Goal: Information Seeking & Learning: Learn about a topic

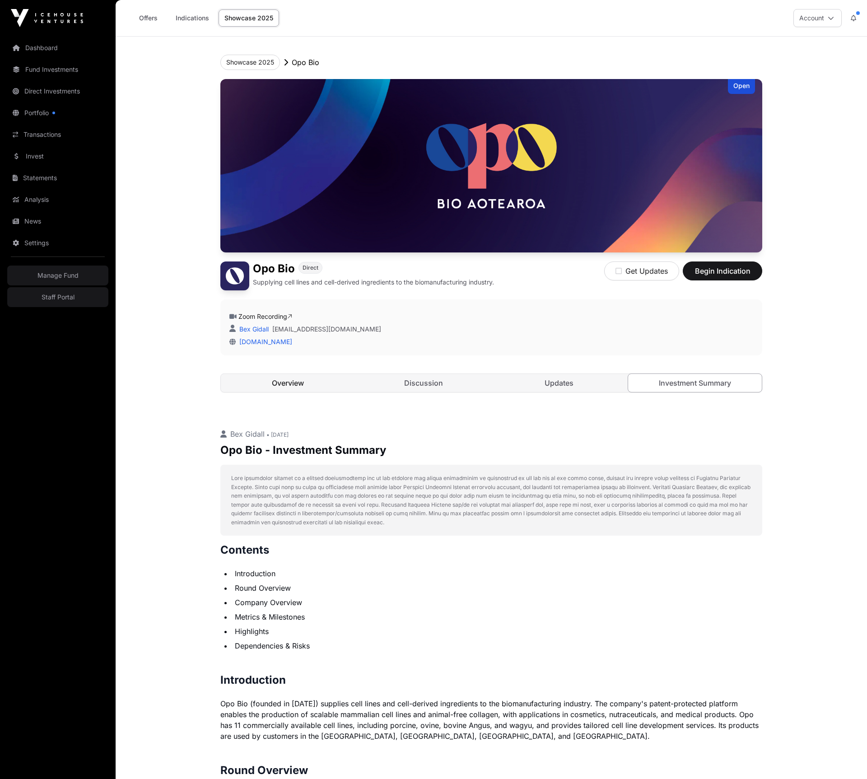
click at [286, 388] on link "Overview" at bounding box center [288, 383] width 134 height 18
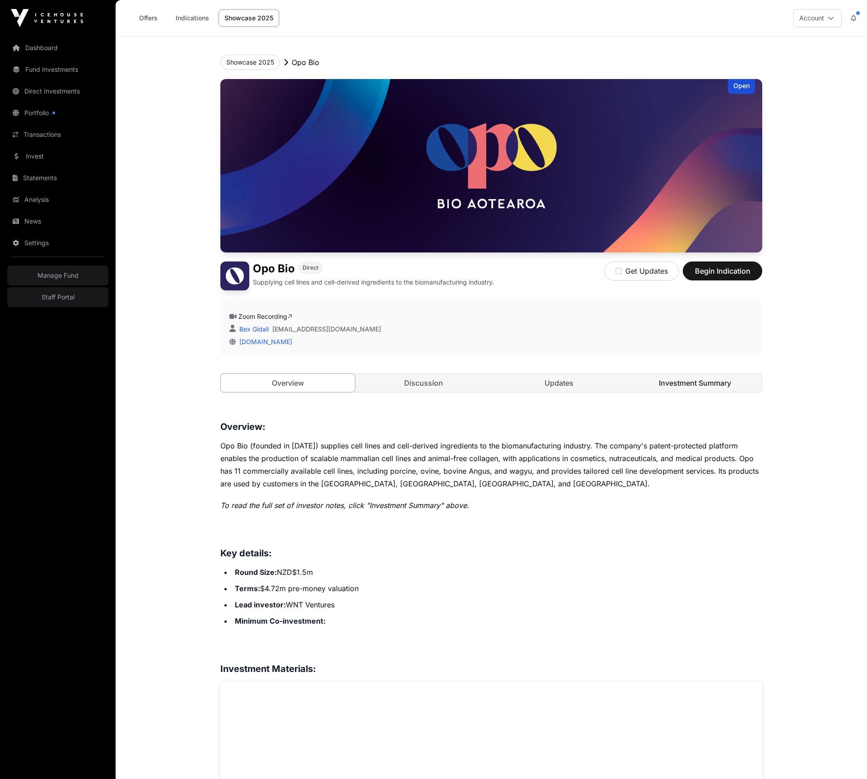
click at [677, 387] on link "Investment Summary" at bounding box center [695, 383] width 134 height 18
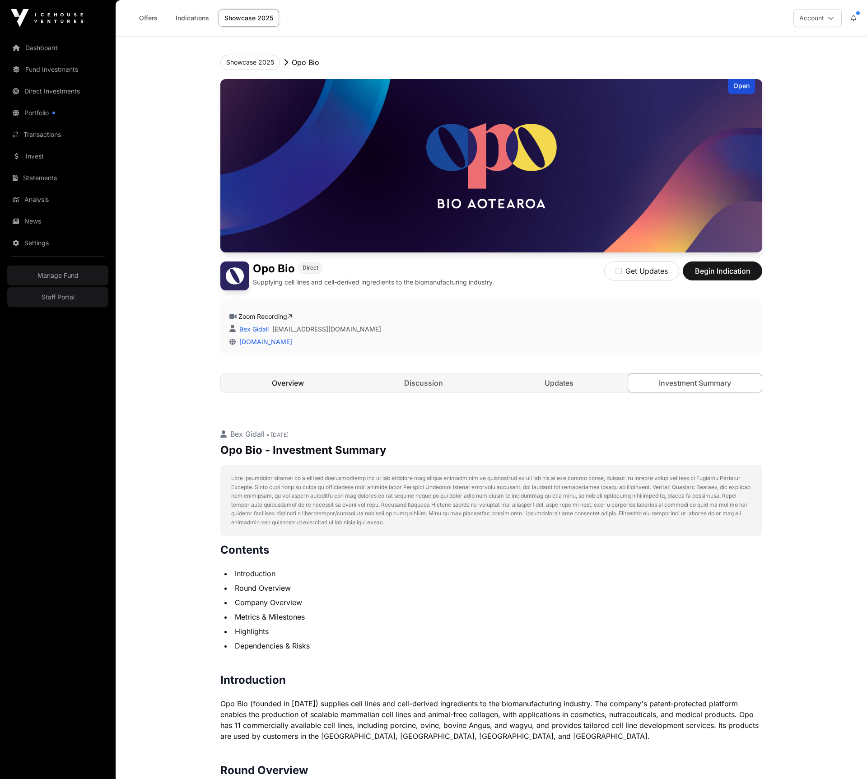
click at [285, 387] on link "Overview" at bounding box center [288, 383] width 134 height 18
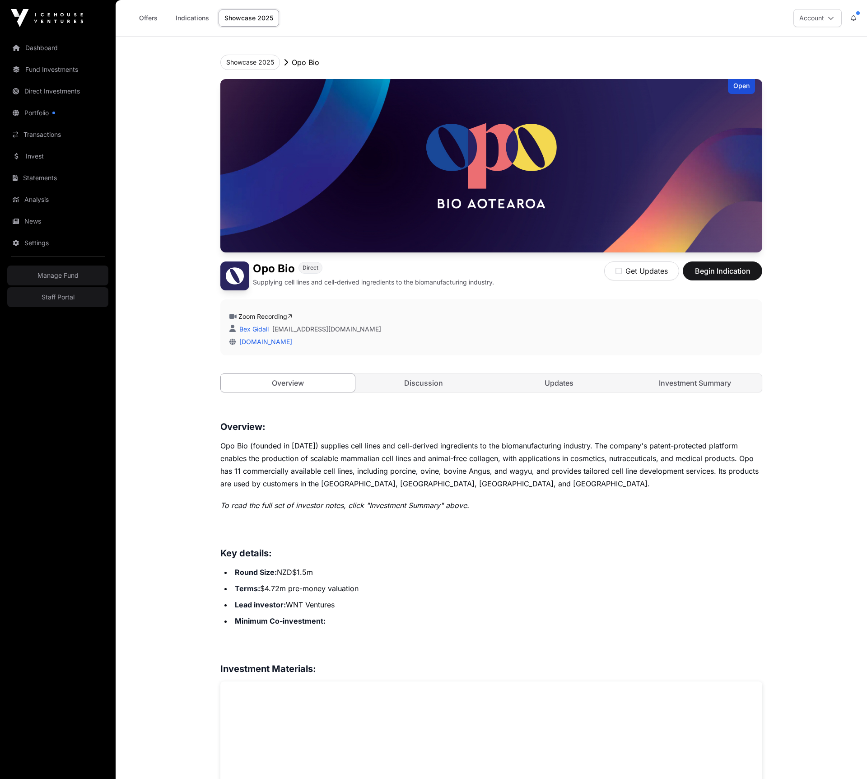
click at [696, 382] on link "Investment Summary" at bounding box center [695, 383] width 134 height 18
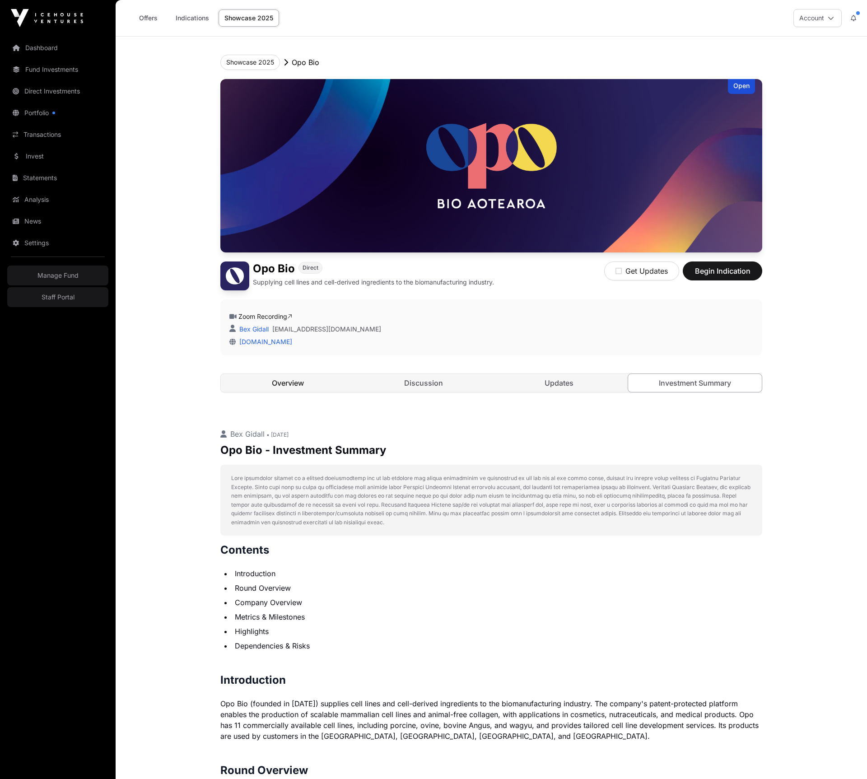
click at [280, 385] on link "Overview" at bounding box center [288, 383] width 134 height 18
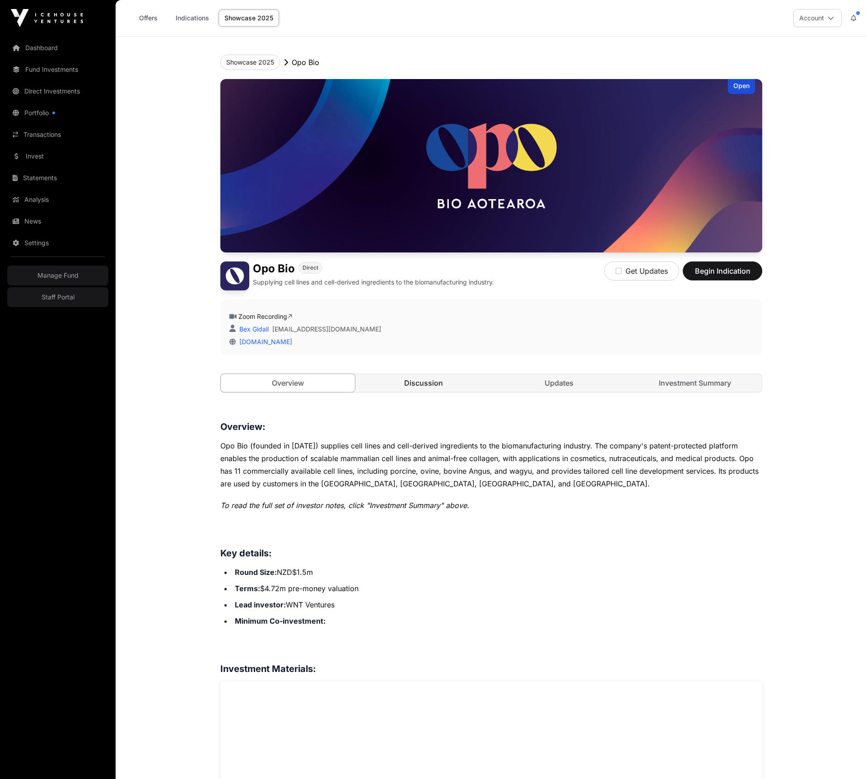
click at [428, 389] on link "Discussion" at bounding box center [424, 383] width 134 height 18
